Goal: Task Accomplishment & Management: Use online tool/utility

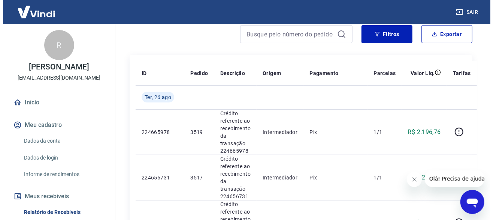
scroll to position [75, 0]
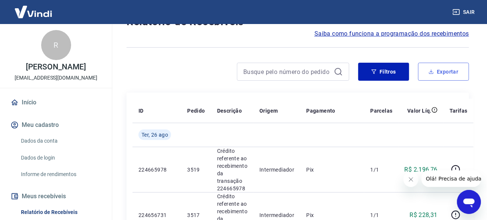
click at [450, 72] on button "Exportar" at bounding box center [443, 72] width 51 height 18
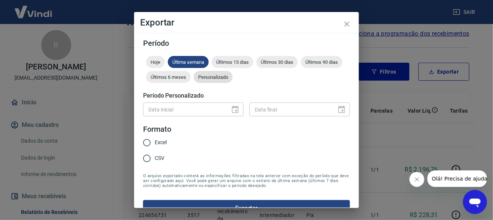
click at [233, 75] on span "Personalizado" at bounding box center [213, 77] width 39 height 6
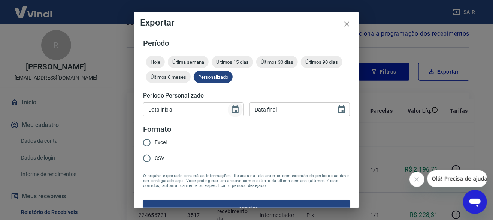
click at [232, 112] on icon "Choose date" at bounding box center [235, 108] width 7 height 7
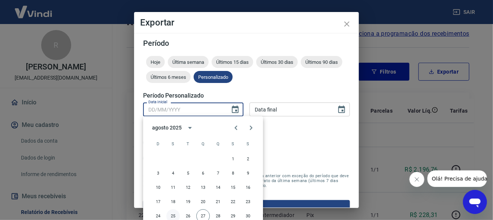
click at [173, 213] on button "25" at bounding box center [172, 215] width 13 height 13
type input "[DATE]"
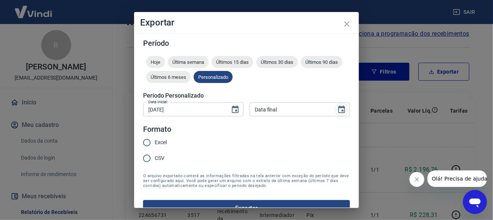
click at [337, 108] on icon "Choose date" at bounding box center [341, 109] width 9 height 9
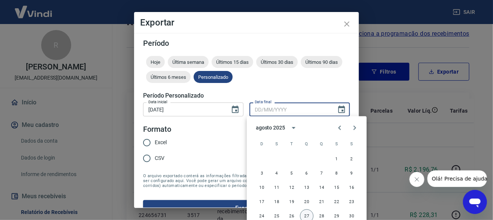
click at [306, 214] on button "27" at bounding box center [306, 215] width 13 height 13
type input "[DATE]"
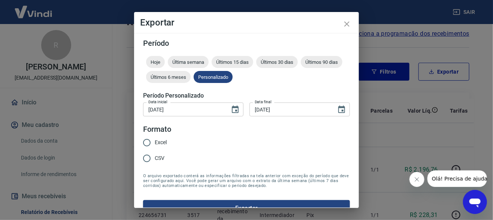
click at [152, 155] on input "CSV" at bounding box center [147, 158] width 16 height 16
radio input "true"
click at [153, 139] on input "Excel" at bounding box center [147, 142] width 16 height 16
radio input "true"
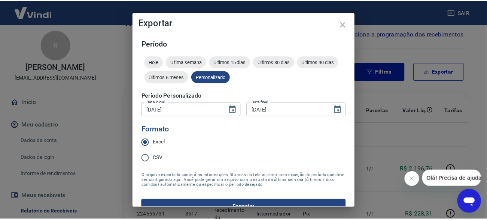
scroll to position [13, 0]
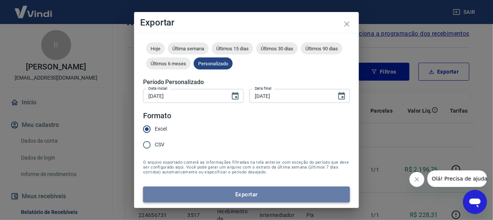
click at [251, 187] on button "Exportar" at bounding box center [246, 194] width 207 height 16
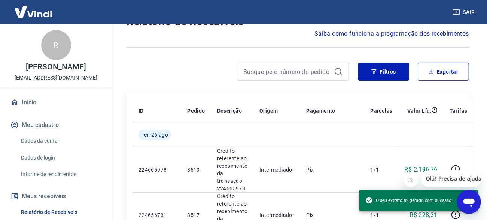
click at [454, 14] on icon "button" at bounding box center [456, 11] width 7 height 7
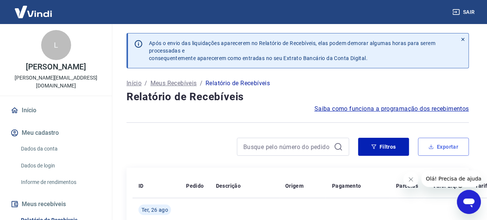
click at [448, 143] on button "Exportar" at bounding box center [443, 146] width 51 height 18
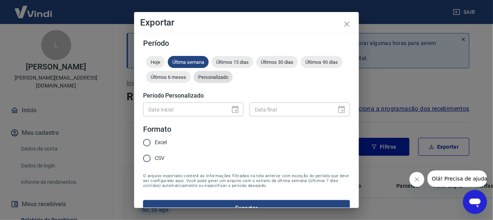
click at [233, 78] on span "Personalizado" at bounding box center [213, 77] width 39 height 6
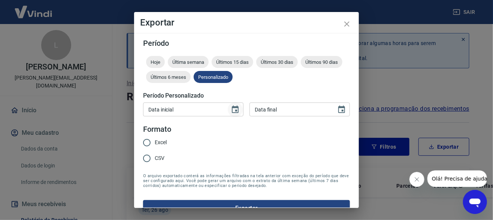
click at [232, 107] on icon "Choose date" at bounding box center [235, 108] width 7 height 7
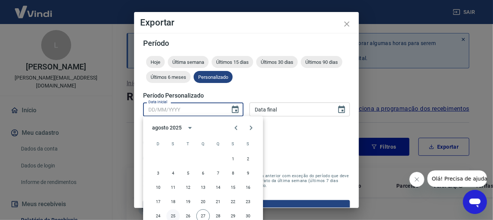
click at [175, 215] on button "25" at bounding box center [172, 215] width 13 height 13
type input "[DATE]"
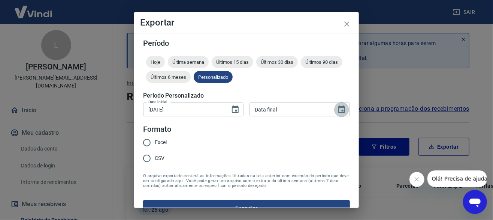
click at [338, 108] on icon "Choose date" at bounding box center [341, 108] width 7 height 7
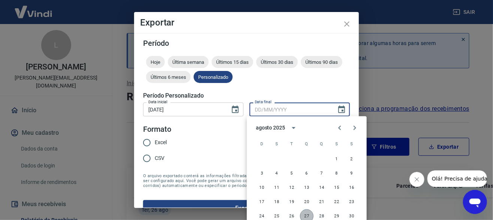
click at [308, 215] on button "27" at bounding box center [306, 215] width 13 height 13
type input "[DATE]"
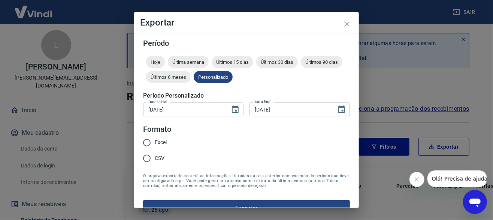
click at [166, 142] on span "Excel" at bounding box center [161, 142] width 12 height 8
click at [155, 142] on input "Excel" at bounding box center [147, 142] width 16 height 16
radio input "true"
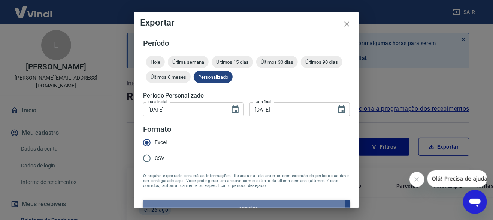
click at [238, 202] on button "Exportar" at bounding box center [246, 208] width 207 height 16
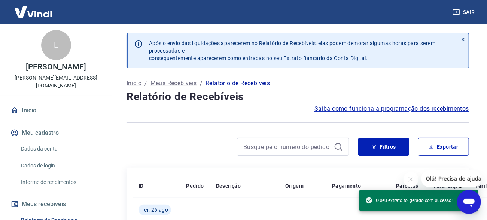
click at [243, 116] on div at bounding box center [298, 122] width 343 height 18
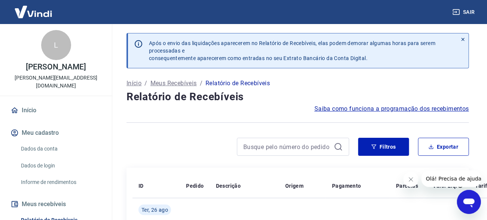
click at [468, 10] on button "Sair" at bounding box center [464, 12] width 27 height 14
